Goal: Use online tool/utility: Use online tool/utility

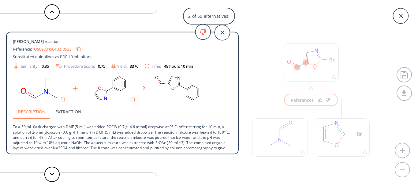
scroll to position [14, 0]
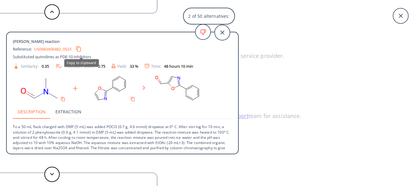
drag, startPoint x: 80, startPoint y: 48, endPoint x: 92, endPoint y: 44, distance: 13.5
click at [80, 48] on icon "Copy to clipboard" at bounding box center [79, 49] width 6 height 6
click at [81, 49] on icon "Copy to clipboard" at bounding box center [78, 48] width 4 height 4
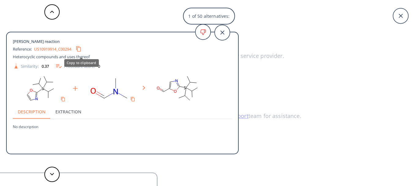
click at [84, 48] on button "Copy to clipboard" at bounding box center [79, 49] width 12 height 12
click at [56, 175] on button at bounding box center [51, 173] width 15 height 15
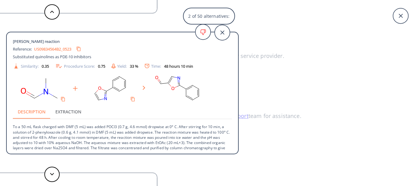
click at [81, 135] on p "To a 50 mL flask charged with DMF (5 mL) was added POCl3 (0.7 g, 4.6 mmol) drop…" at bounding box center [122, 137] width 219 height 36
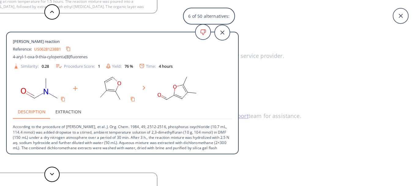
scroll to position [6, 0]
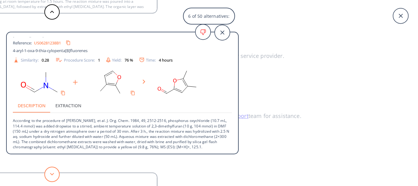
click at [52, 171] on button at bounding box center [51, 173] width 15 height 15
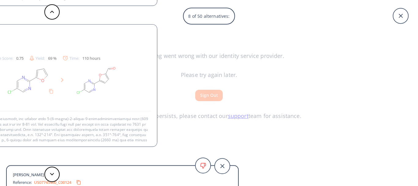
scroll to position [43, 0]
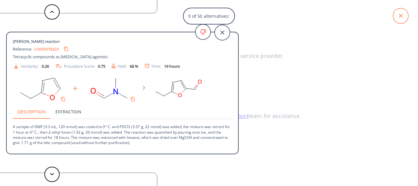
click at [400, 16] on icon at bounding box center [401, 16] width 4 height 4
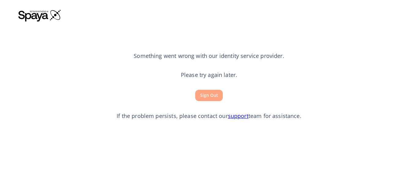
click at [207, 98] on button "Sign Out" at bounding box center [209, 95] width 28 height 11
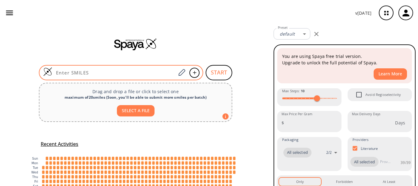
scroll to position [39, 0]
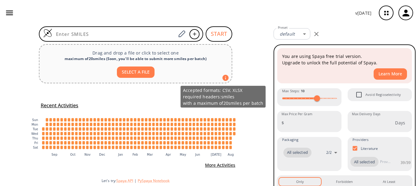
click at [227, 76] on div "Drag and drop a file or click to select one maximum of 20 smiles ( Soon, you'll…" at bounding box center [135, 63] width 193 height 39
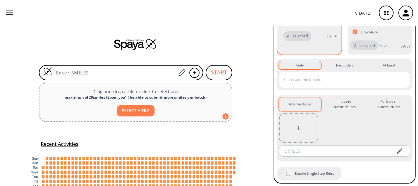
scroll to position [126, 0]
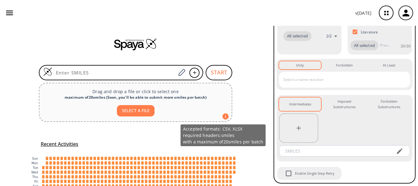
click at [223, 118] on icon at bounding box center [225, 116] width 6 height 6
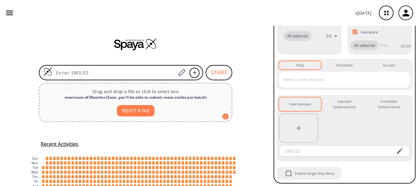
click at [244, 128] on div "START Drag and drop a file or click to select one maximum of 20 smiles ( Soon, …" at bounding box center [135, 125] width 271 height 199
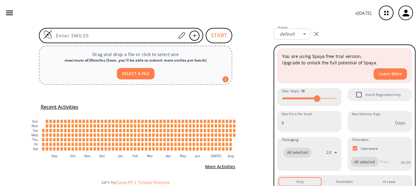
scroll to position [39, 0]
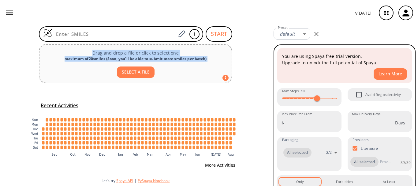
drag, startPoint x: 27, startPoint y: 45, endPoint x: 182, endPoint y: 84, distance: 160.0
click at [146, 82] on div "START Drag and drop a file or click to select one maximum of 20 smiles ( Soon, …" at bounding box center [135, 86] width 271 height 199
click at [190, 84] on div "START Drag and drop a file or click to select one maximum of 20 smiles ( Soon, …" at bounding box center [135, 86] width 271 height 199
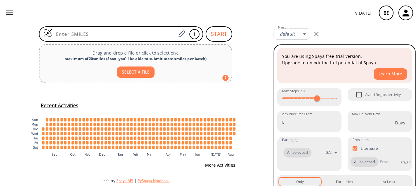
click at [243, 68] on div "START Drag and drop a file or click to select one maximum of 20 smiles ( Soon, …" at bounding box center [135, 86] width 271 height 199
click at [348, 35] on div "Preset default 0 Preset" at bounding box center [344, 34] width 147 height 16
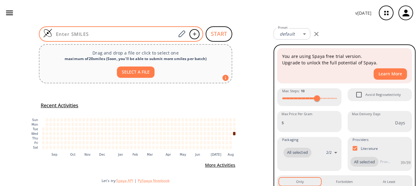
click at [71, 33] on input at bounding box center [114, 34] width 124 height 6
paste input "C1=CN=C2C1=NC=N2"
type input "C1=CN=C2C1=NC=N2"
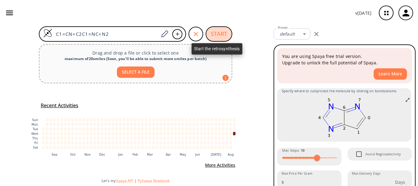
click at [209, 34] on button "START" at bounding box center [219, 33] width 27 height 15
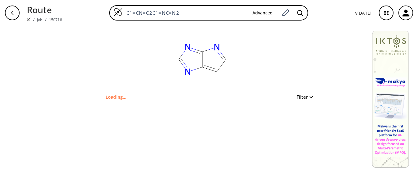
type input "C12=NC=NC1=CC=N2"
